Goal: Use online tool/utility: Utilize a website feature to perform a specific function

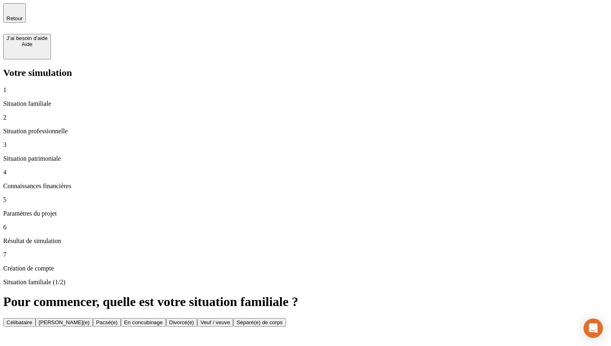
click at [90, 319] on div "[PERSON_NAME](e)" at bounding box center [64, 322] width 51 height 6
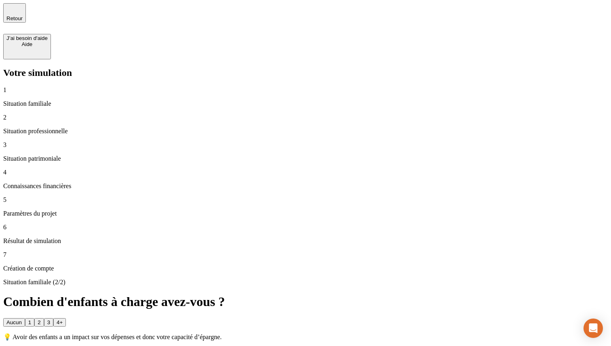
click at [53, 318] on button "3" at bounding box center [48, 322] width 9 height 8
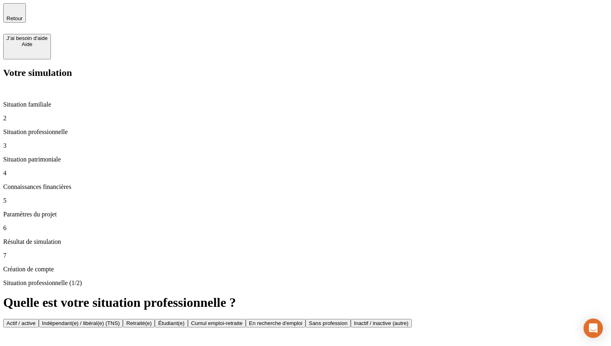
click at [187, 319] on button "Étudiant(e)" at bounding box center [171, 323] width 33 height 8
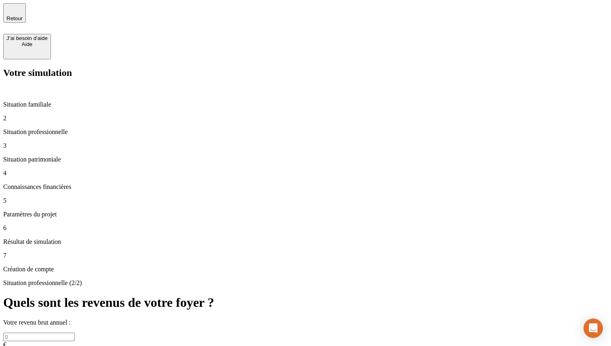
click at [75, 333] on input "text" at bounding box center [38, 337] width 71 height 8
type input "50 000"
click at [312, 17] on div "Retour" at bounding box center [305, 18] width 604 height 31
click at [22, 18] on div "Retour" at bounding box center [14, 12] width 16 height 17
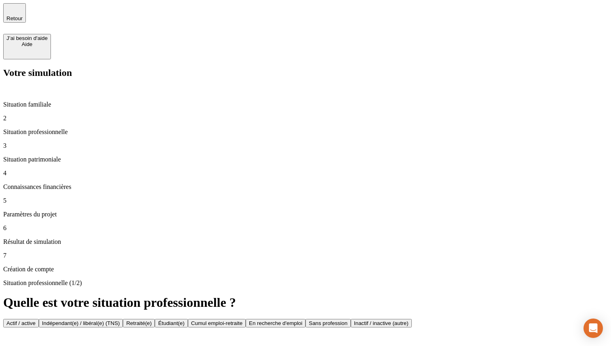
click at [22, 18] on div "Retour" at bounding box center [14, 12] width 16 height 17
